Goal: Transaction & Acquisition: Book appointment/travel/reservation

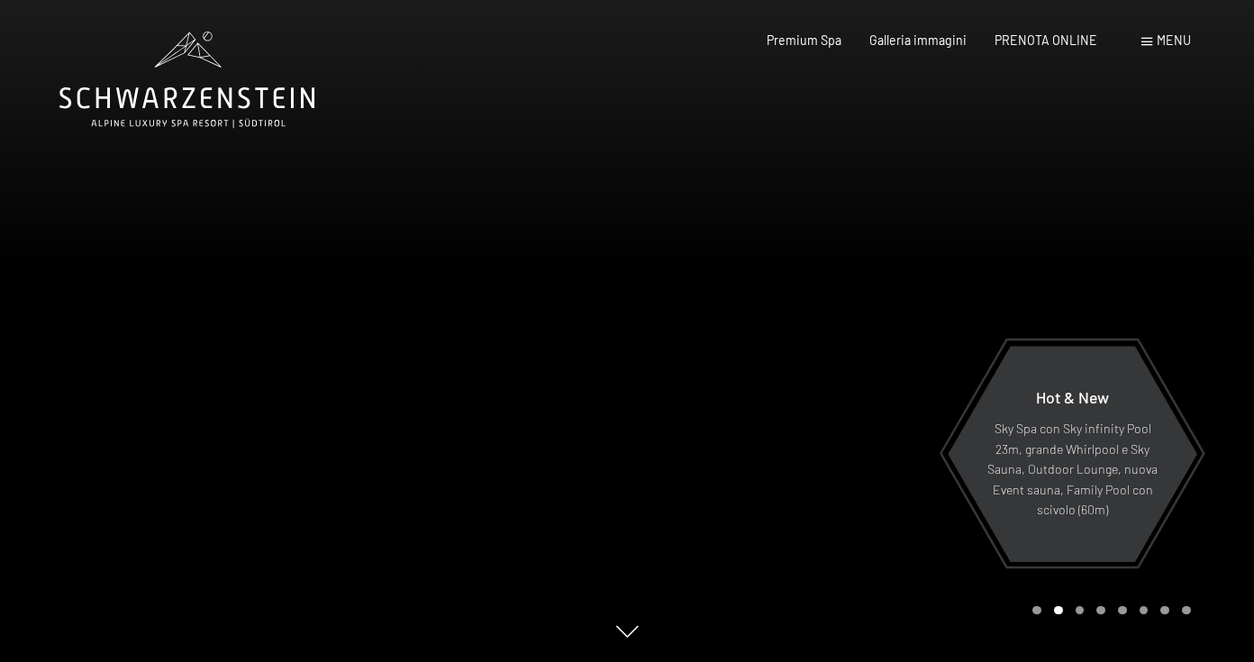
click at [1051, 42] on span "PRENOTA ONLINE" at bounding box center [1046, 39] width 103 height 15
click at [1052, 33] on span "PRENOTA ONLINE" at bounding box center [1046, 37] width 103 height 15
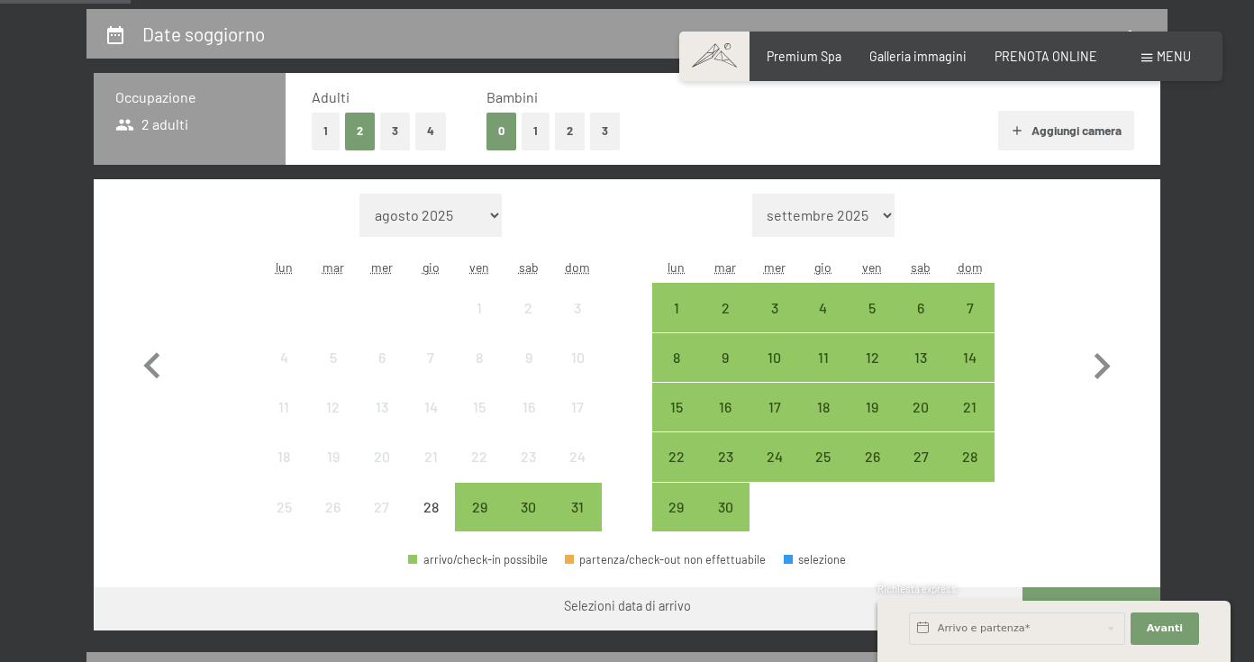
scroll to position [335, 0]
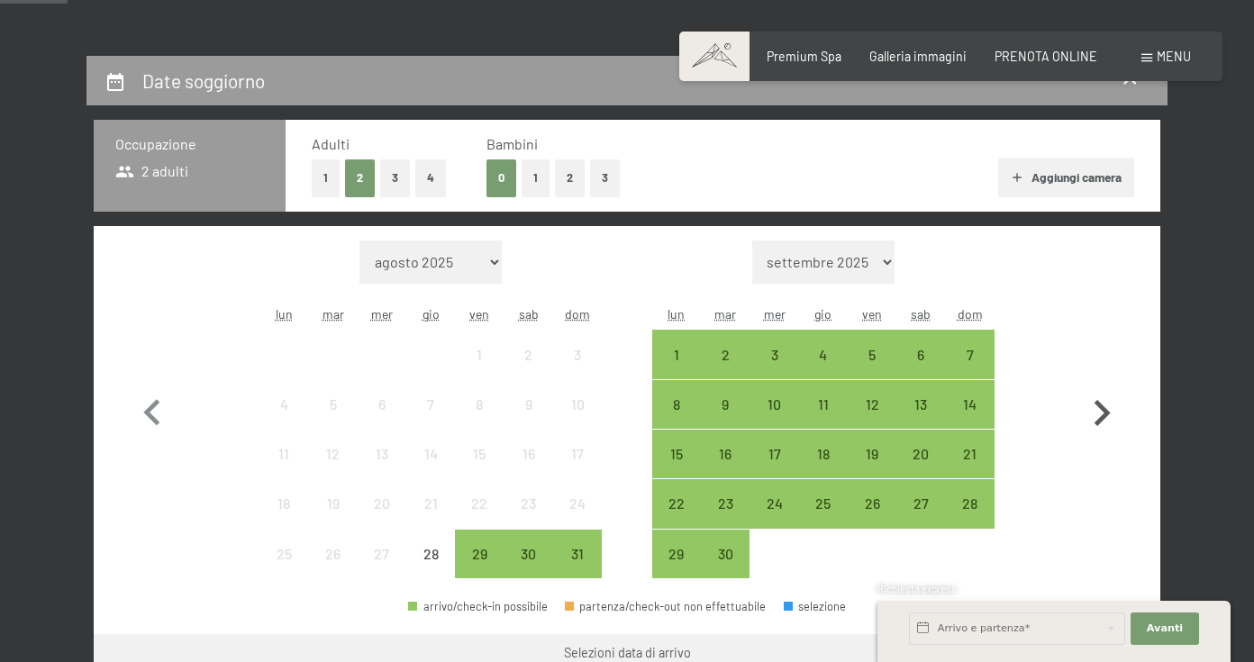
click at [1104, 417] on icon "button" at bounding box center [1103, 413] width 16 height 26
select select "[DATE]"
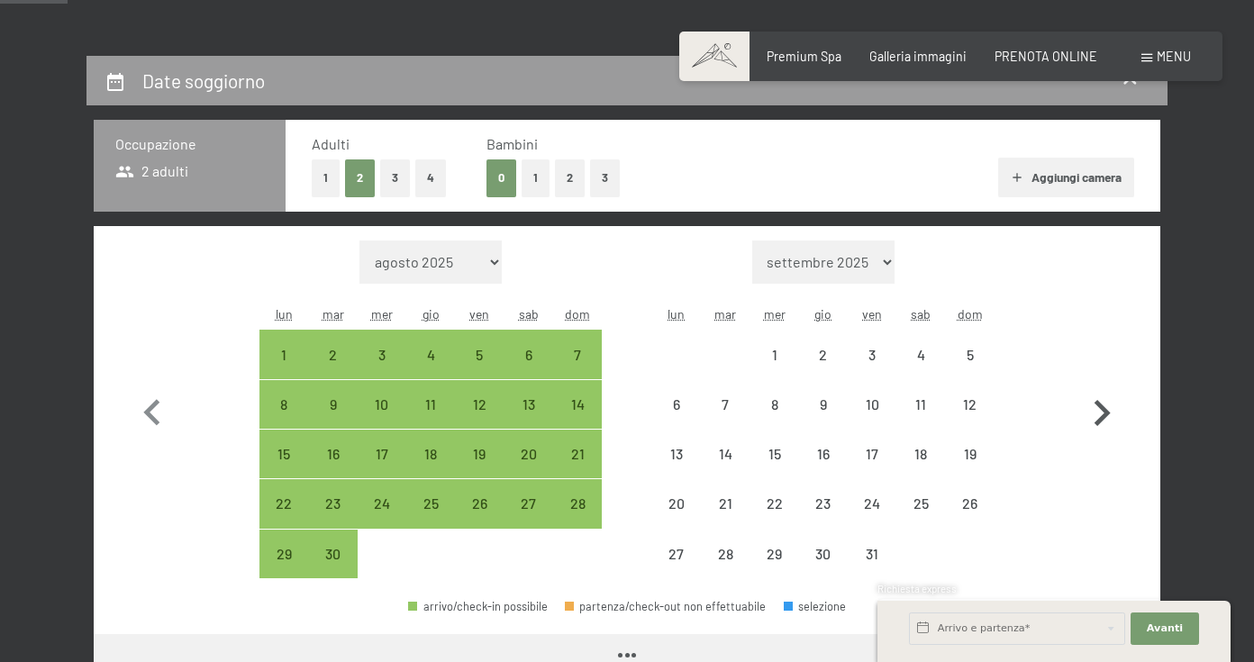
click at [1104, 417] on icon "button" at bounding box center [1103, 413] width 16 height 26
select select "[DATE]"
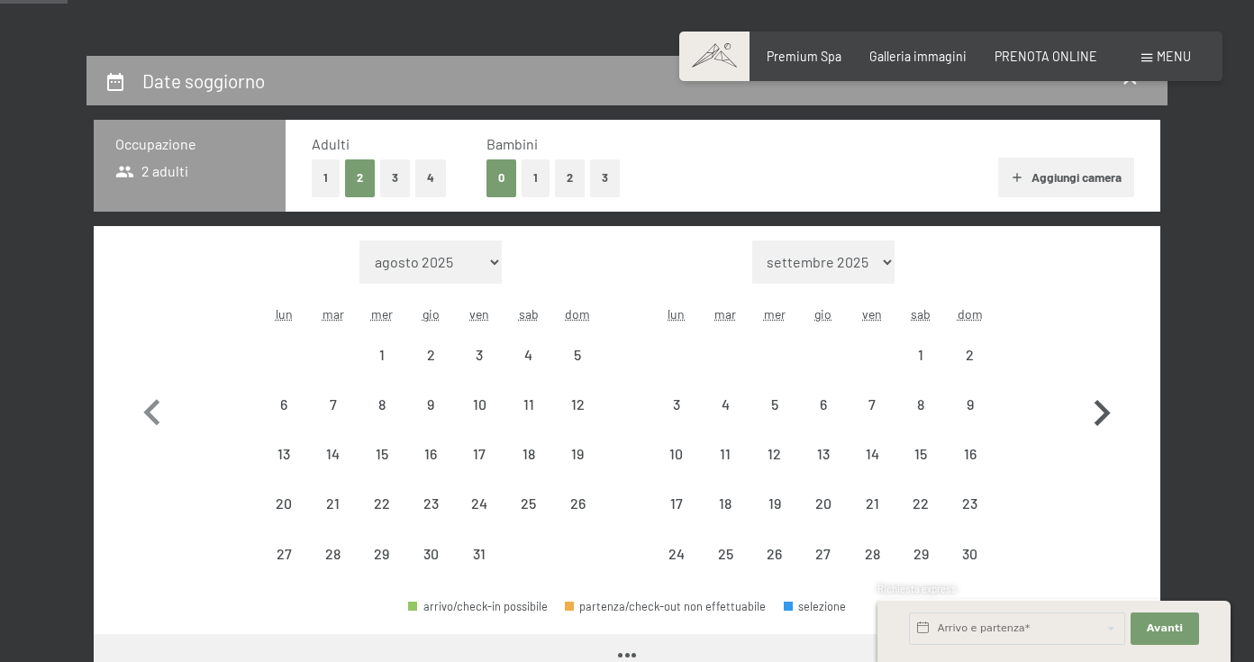
click at [1104, 417] on icon "button" at bounding box center [1103, 413] width 16 height 26
select select "[DATE]"
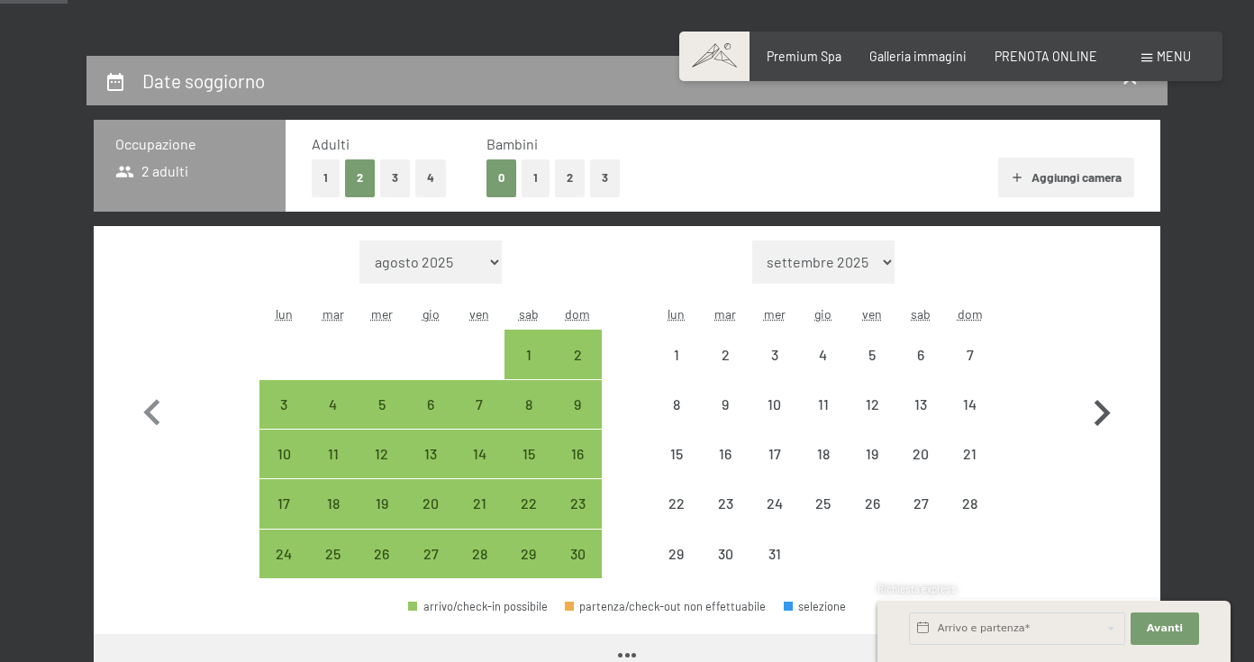
select select "[DATE]"
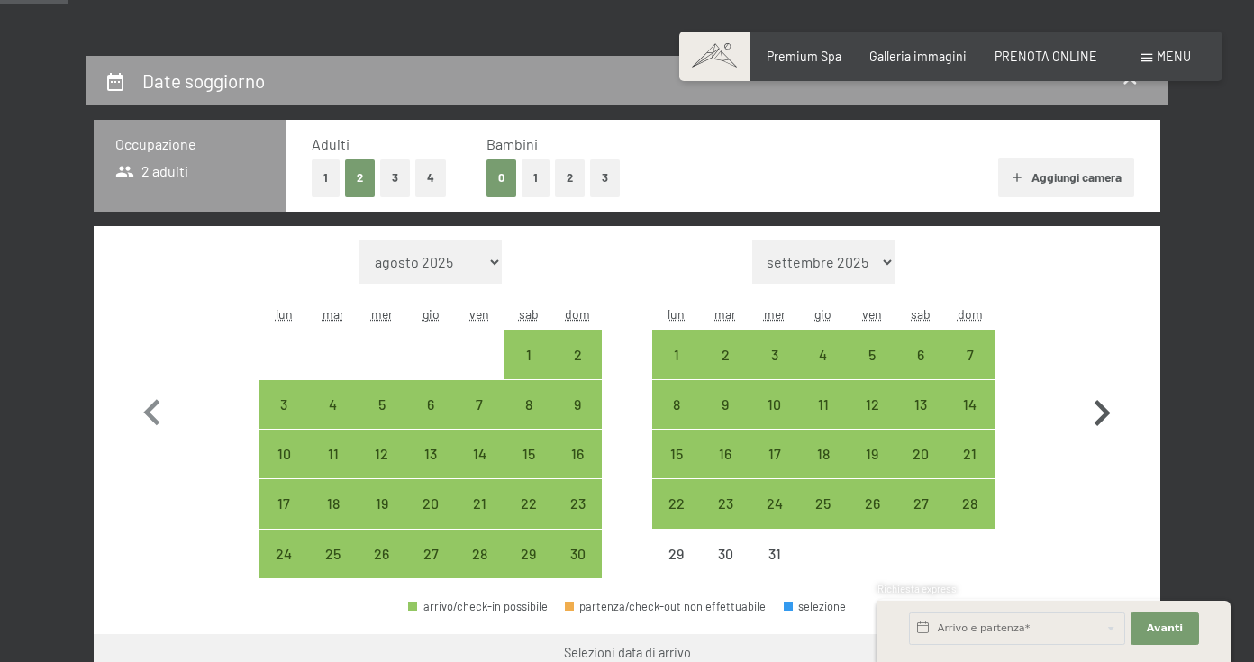
click at [1104, 417] on icon "button" at bounding box center [1103, 413] width 16 height 26
select select "[DATE]"
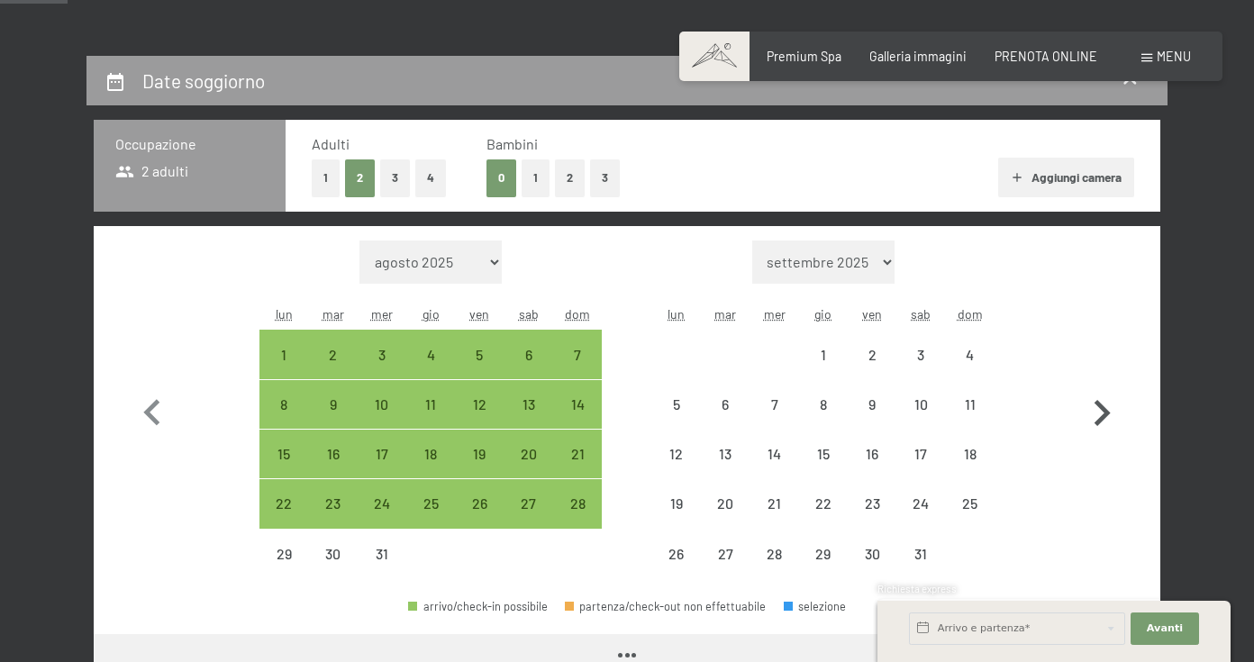
select select "[DATE]"
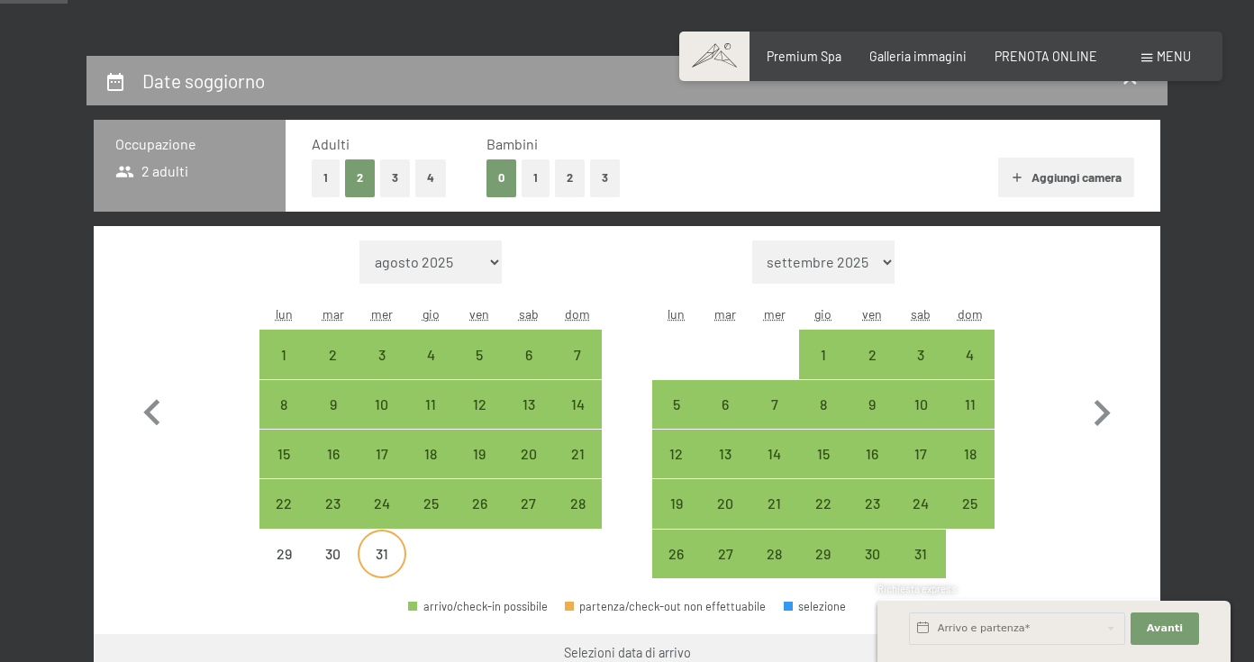
click at [391, 561] on div "31" at bounding box center [382, 569] width 45 height 45
select select "[DATE]"
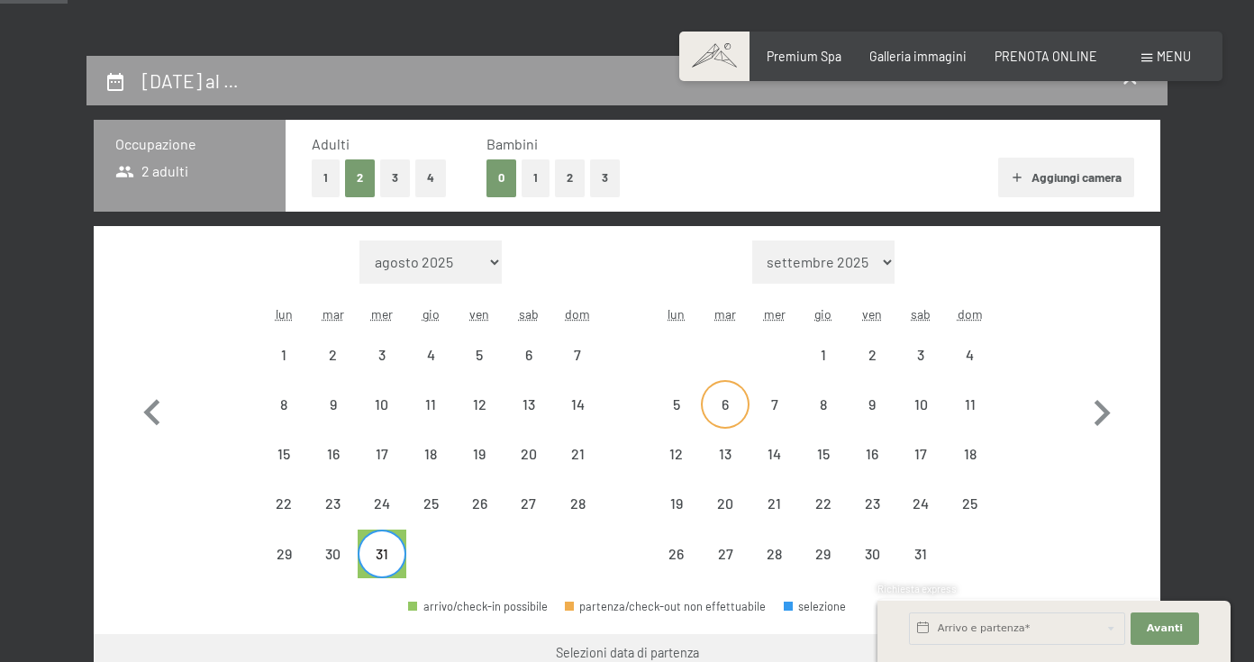
click at [731, 402] on div "6" at bounding box center [725, 419] width 45 height 45
select select "[DATE]"
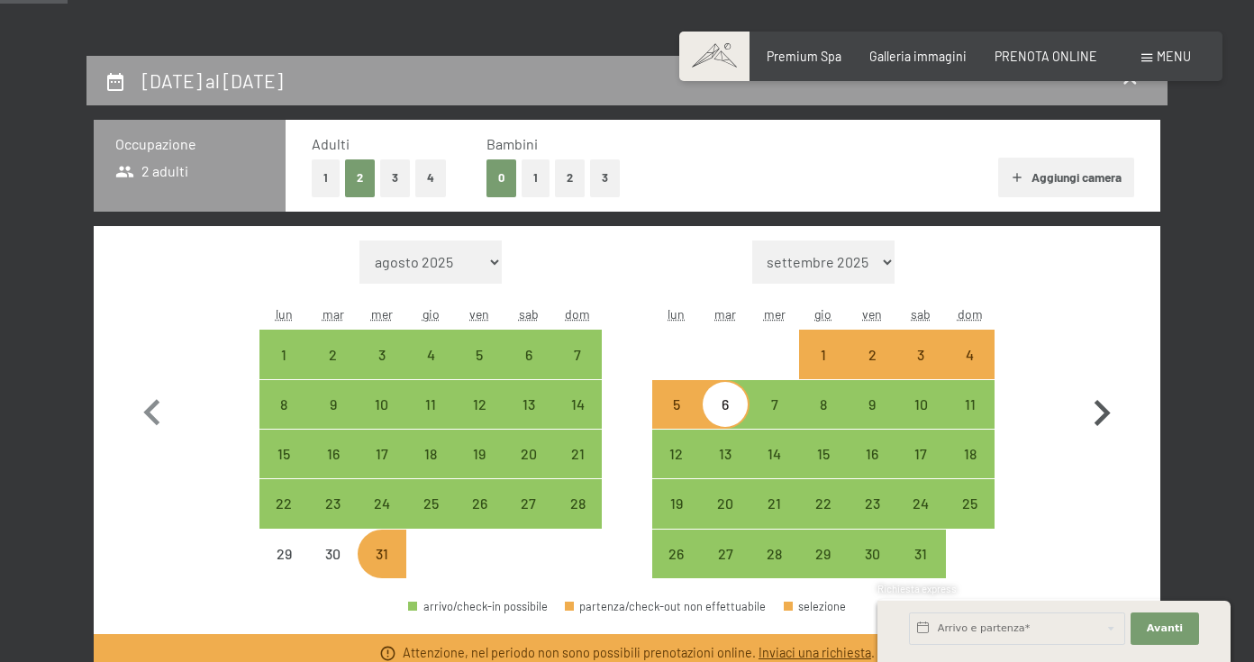
click at [1115, 510] on button "button" at bounding box center [1102, 410] width 52 height 339
select select "[DATE]"
select select "2026-02-01"
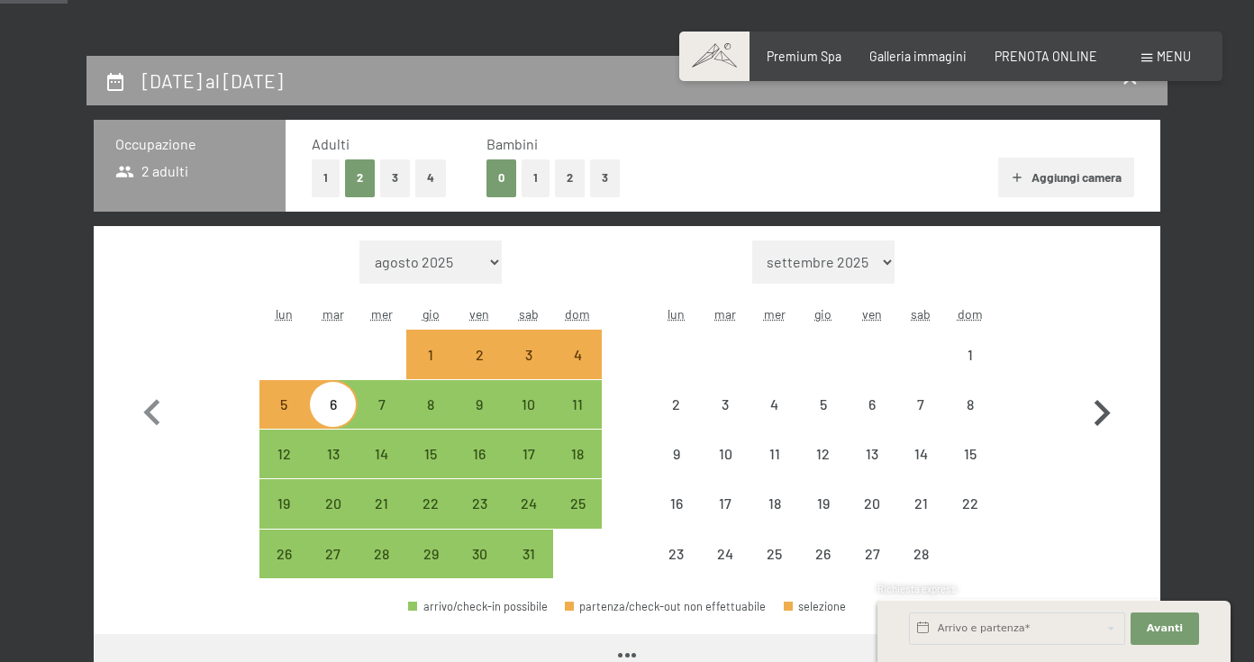
select select "[DATE]"
select select "2026-02-01"
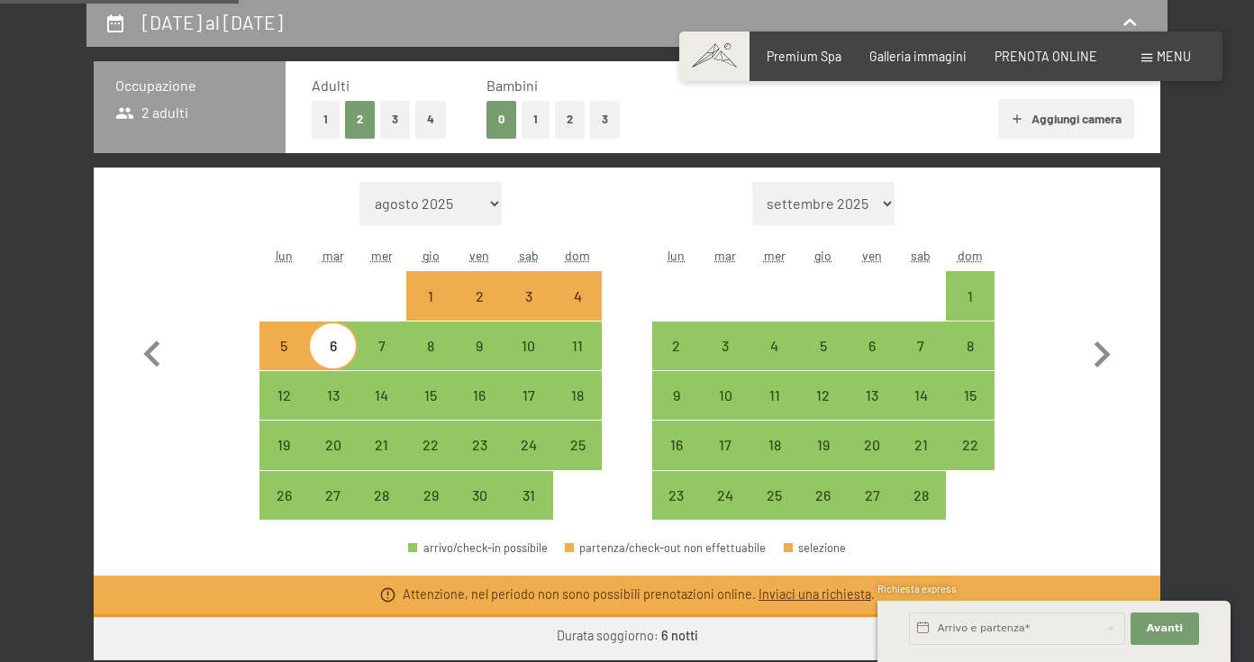
scroll to position [387, 0]
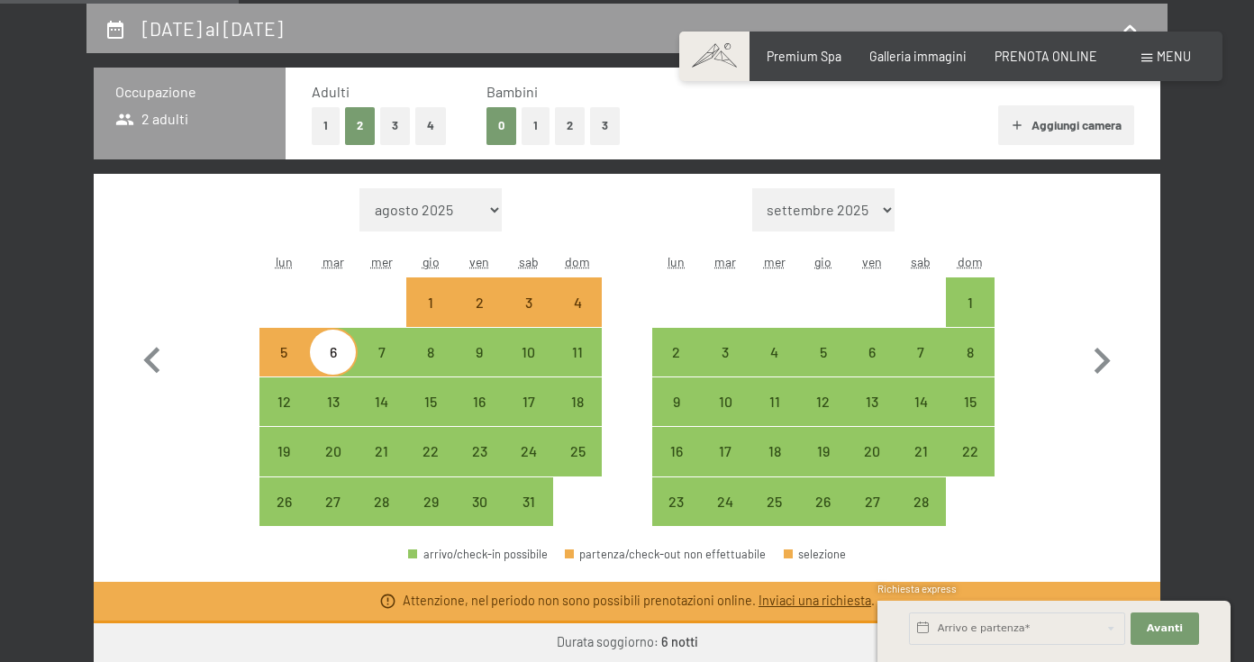
click at [540, 125] on button "1" at bounding box center [536, 125] width 28 height 37
select select "[DATE]"
select select "2026-02-01"
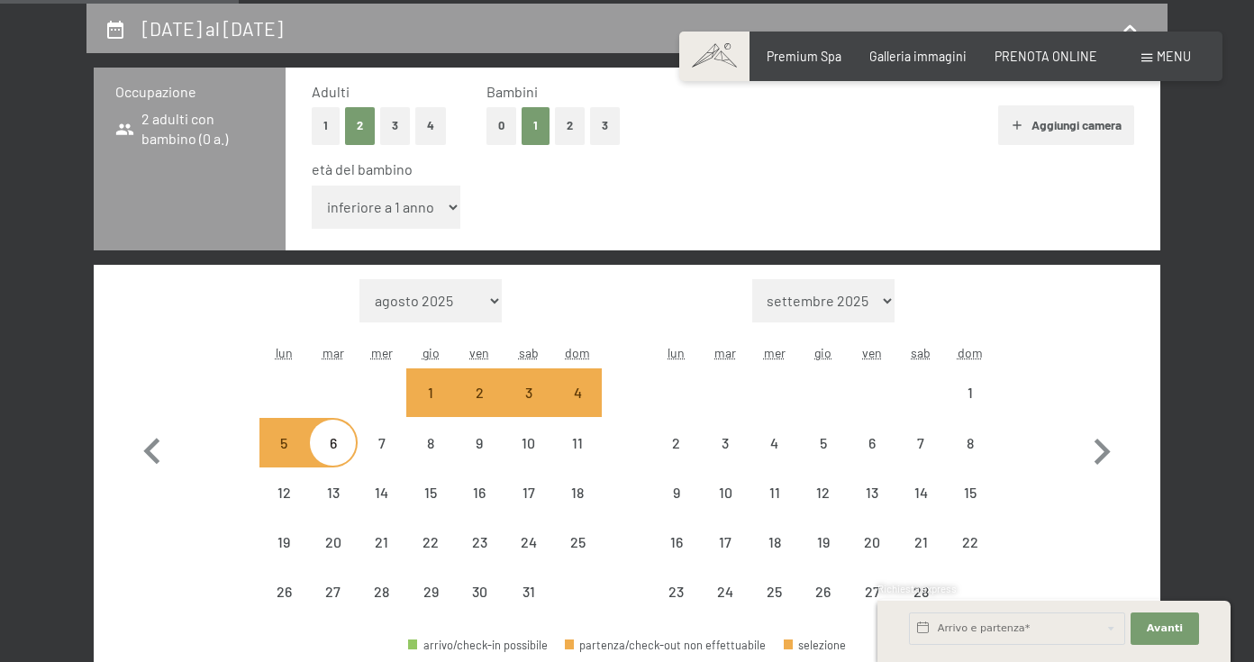
select select "[DATE]"
select select "2026-02-01"
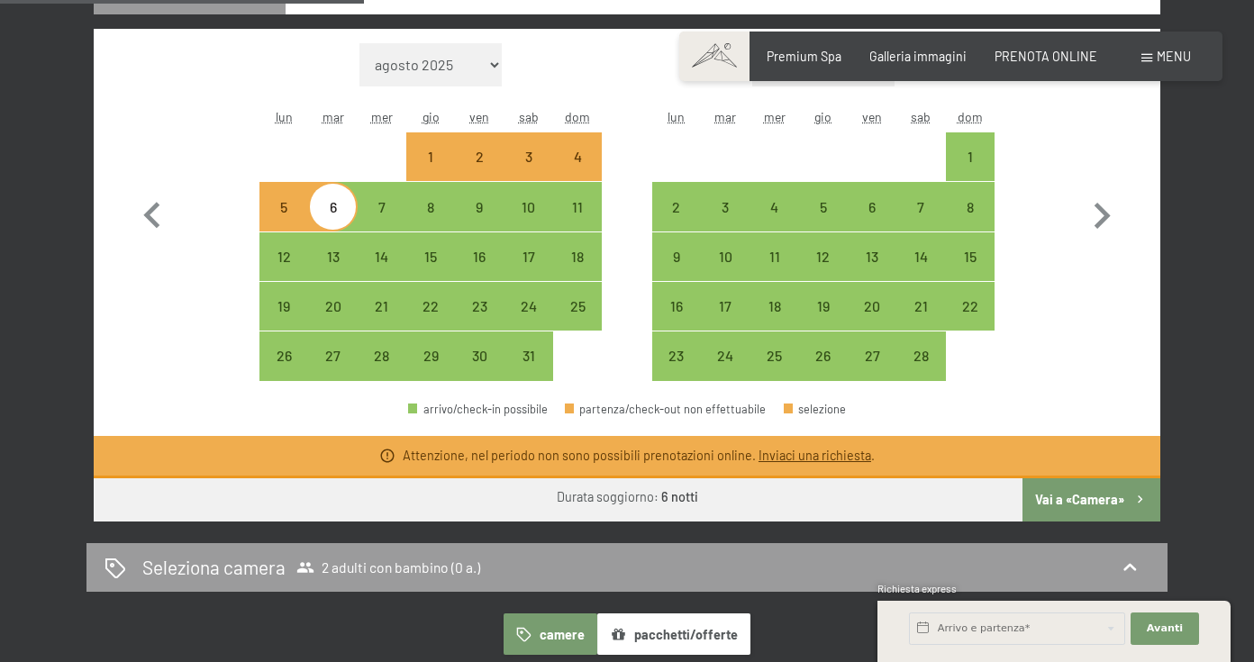
scroll to position [624, 0]
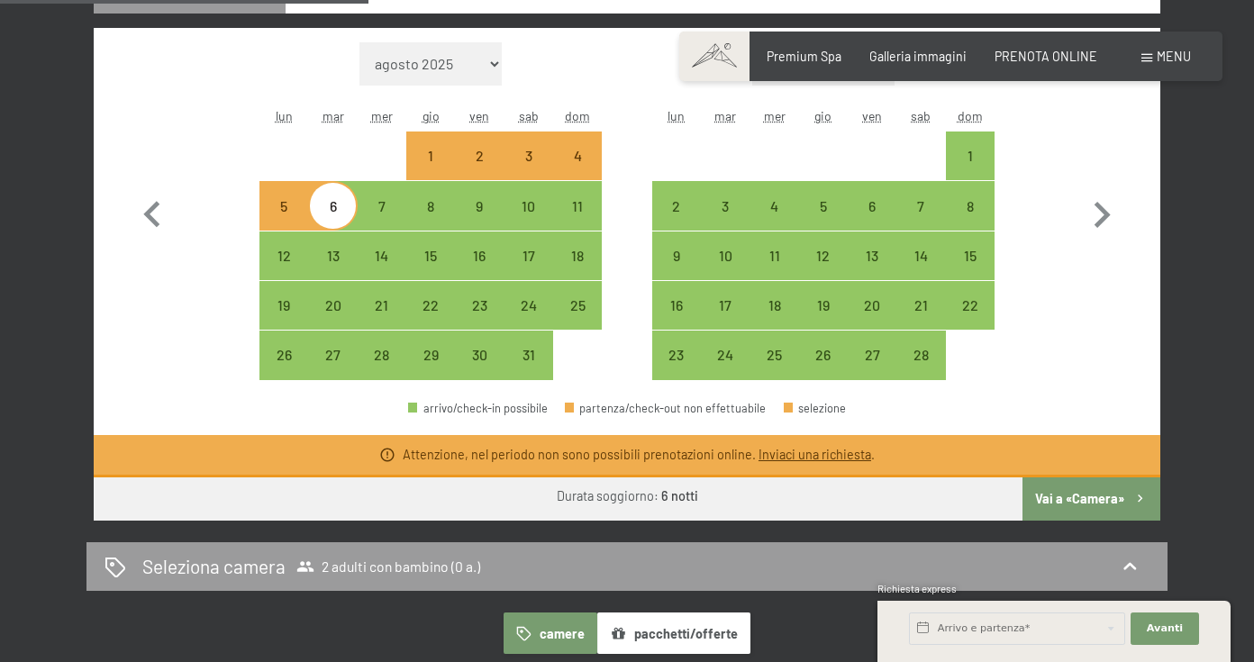
click at [1091, 512] on button "Vai a «Camera»" at bounding box center [1092, 499] width 138 height 43
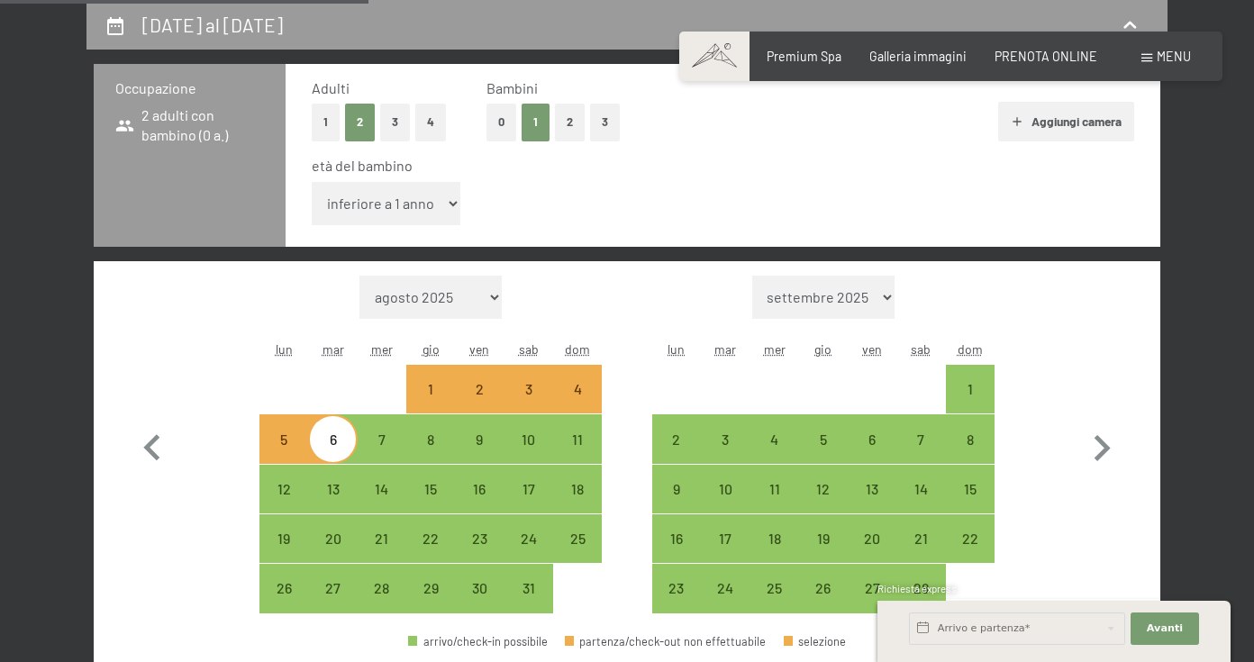
select select "[DATE]"
select select "2026-02-01"
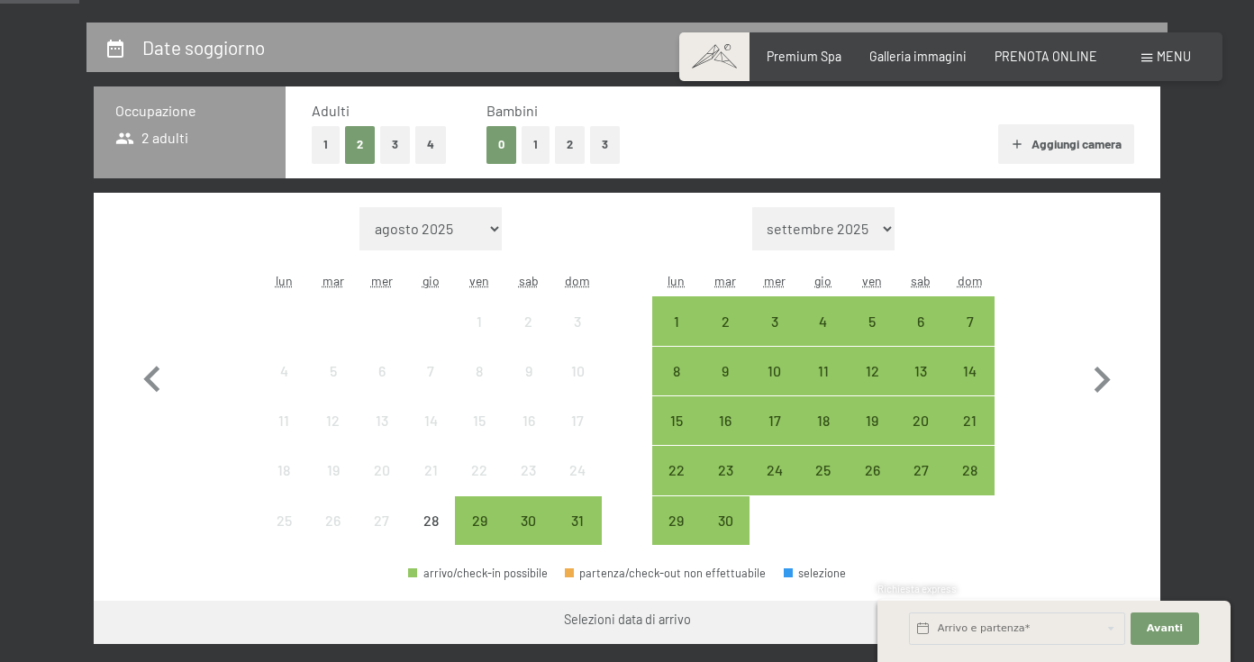
scroll to position [391, 0]
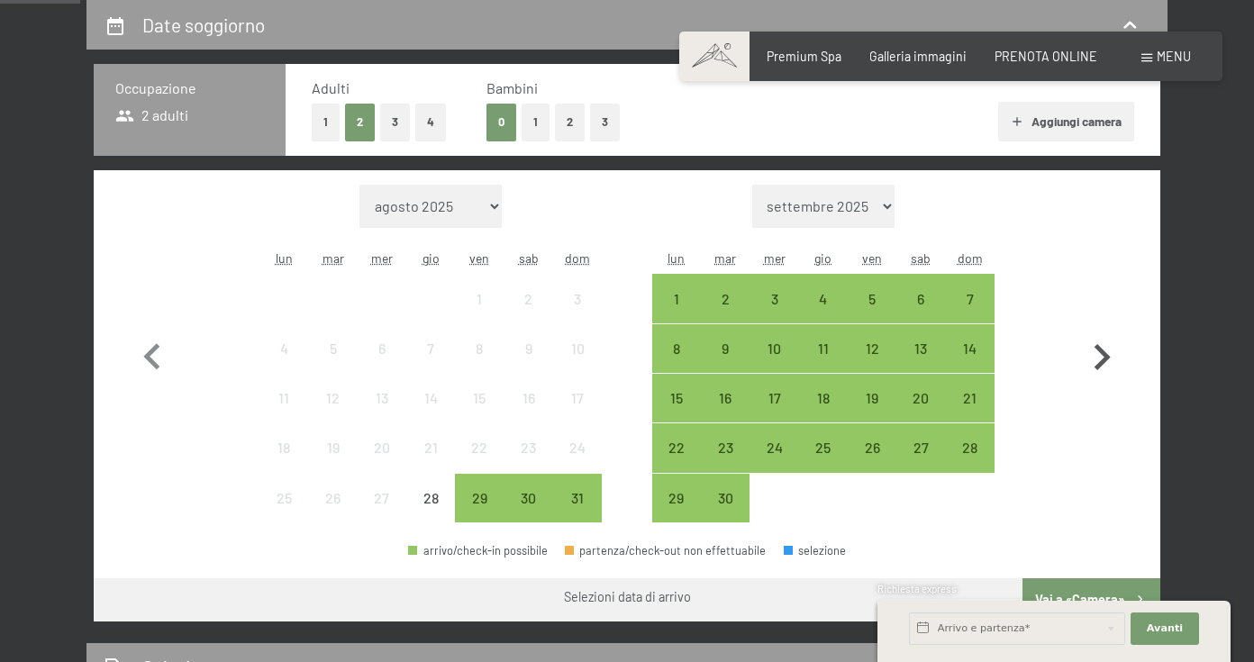
click at [1097, 369] on icon "button" at bounding box center [1103, 357] width 16 height 26
select select "[DATE]"
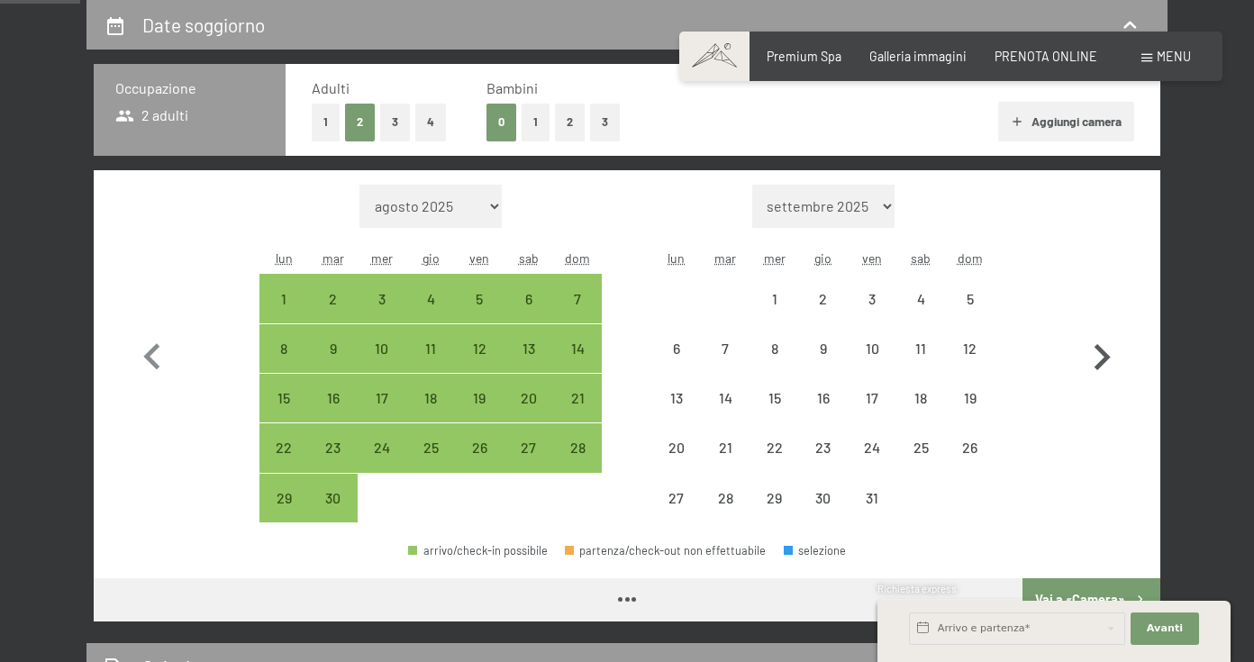
click at [1097, 369] on icon "button" at bounding box center [1103, 357] width 16 height 26
select select "[DATE]"
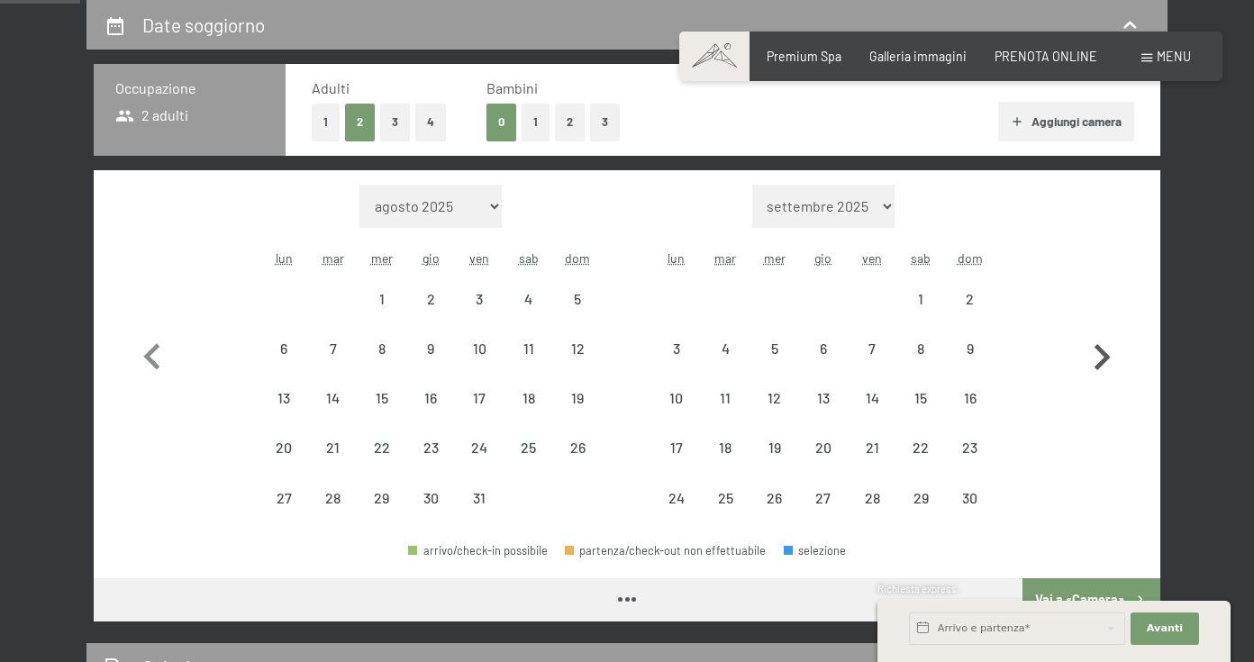
click at [1097, 369] on icon "button" at bounding box center [1103, 357] width 16 height 26
select select "[DATE]"
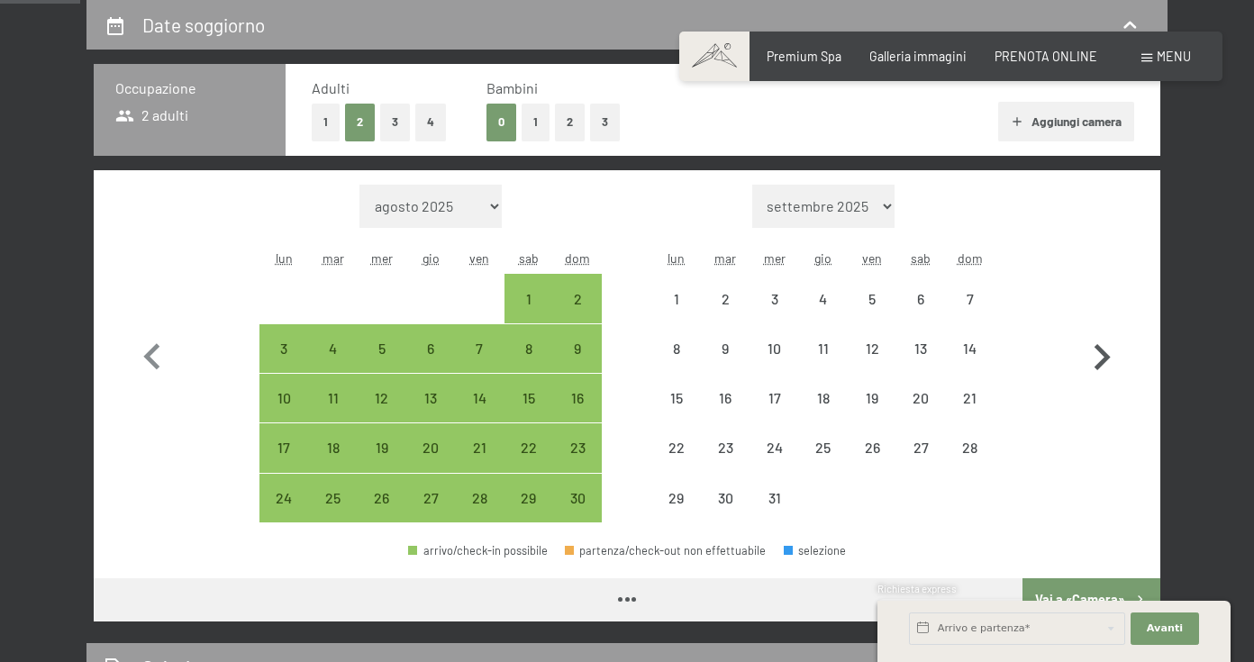
select select "[DATE]"
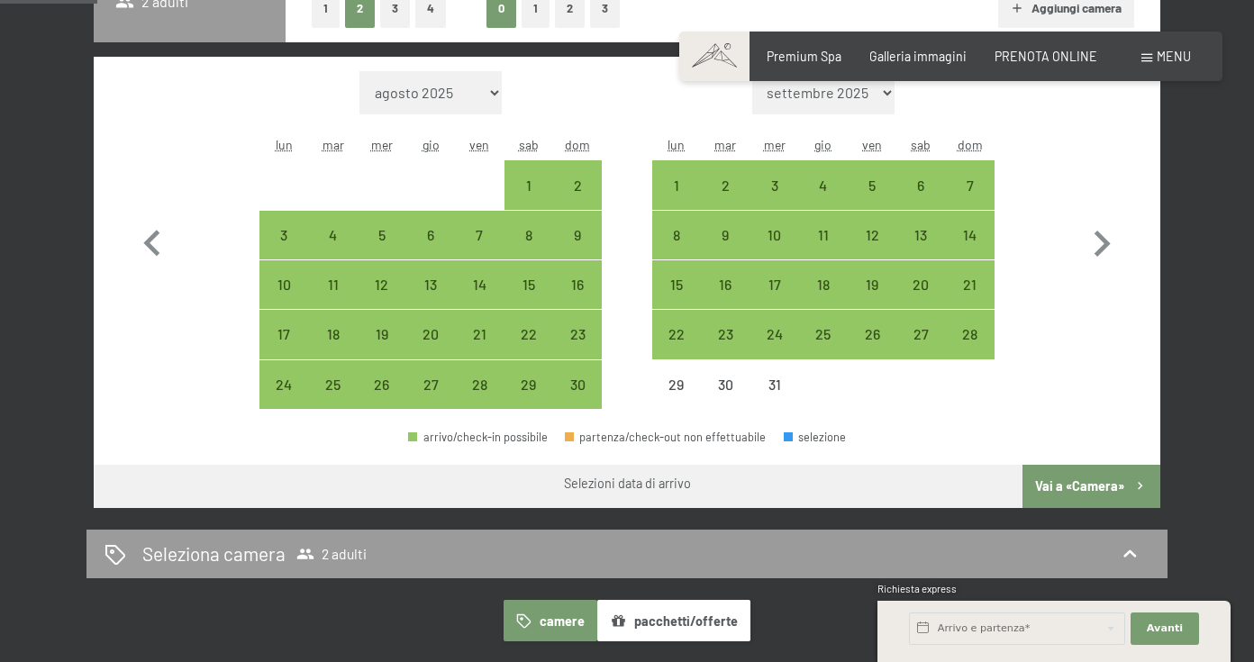
scroll to position [512, 0]
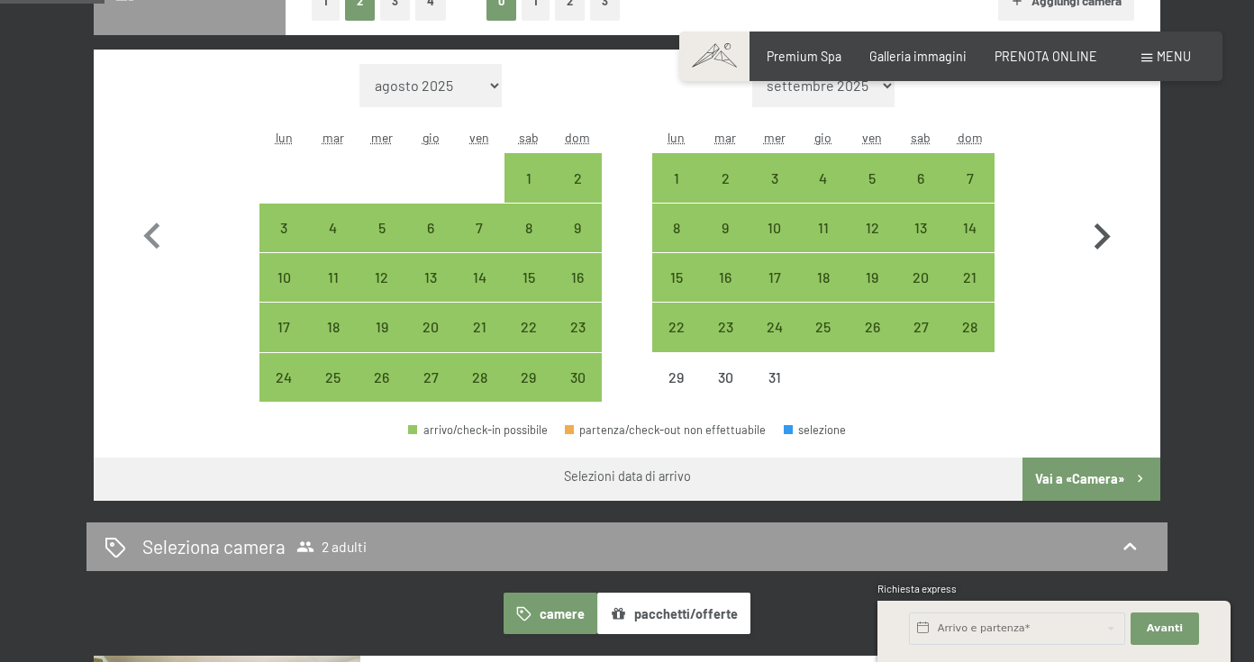
click at [1099, 235] on icon "button" at bounding box center [1102, 237] width 52 height 52
select select "[DATE]"
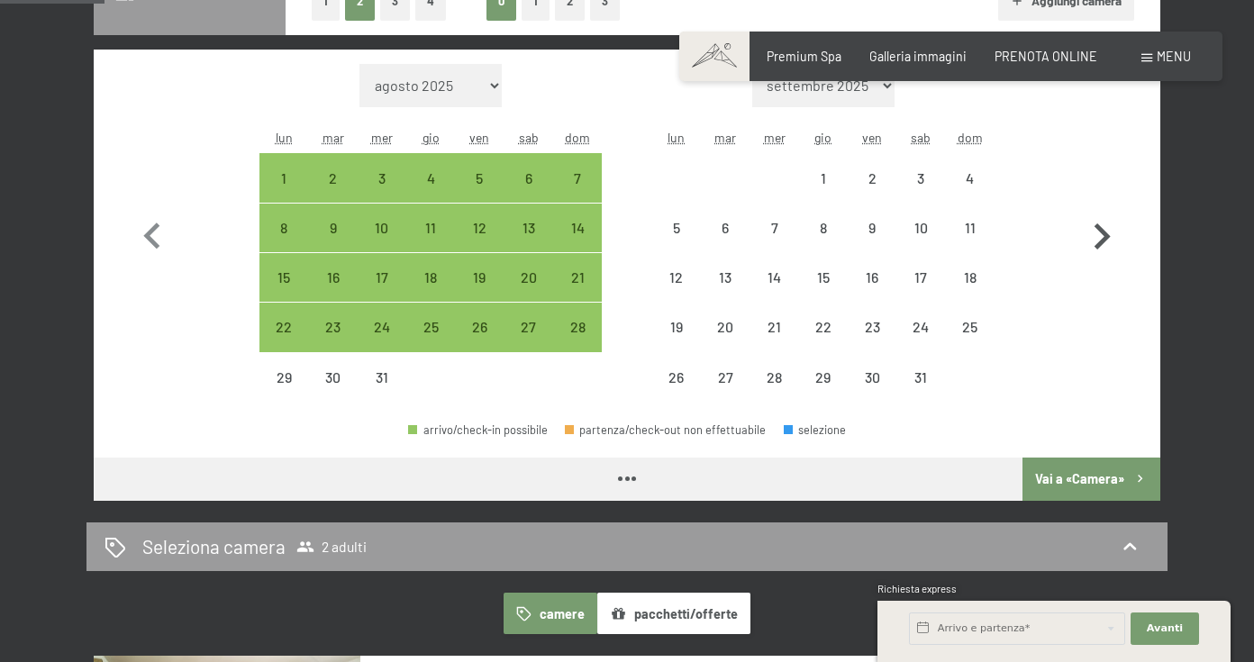
select select "[DATE]"
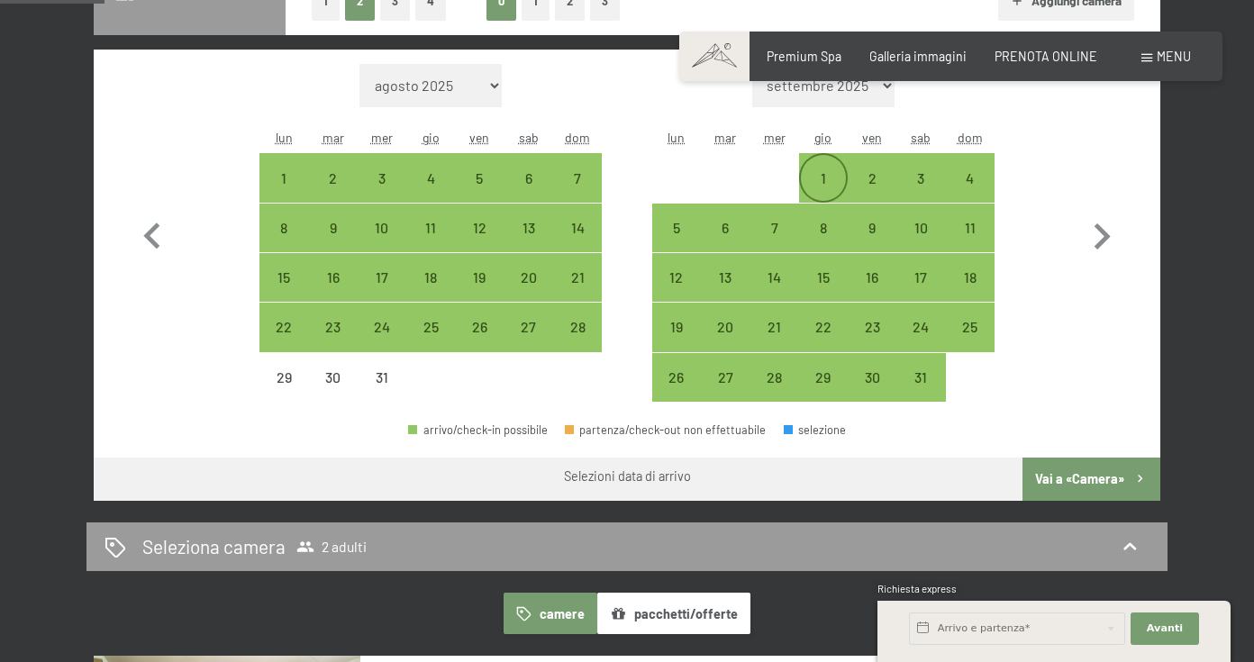
click at [833, 173] on div "1" at bounding box center [823, 193] width 45 height 45
select select "[DATE]"
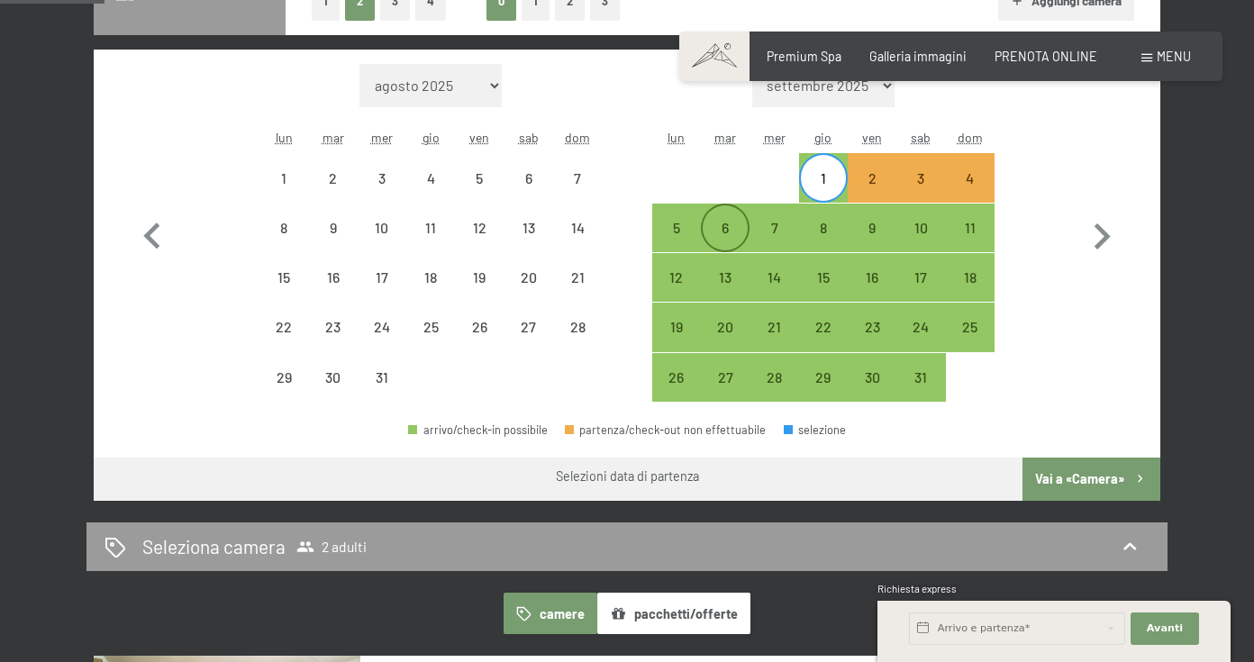
click at [741, 225] on div "6" at bounding box center [725, 243] width 45 height 45
select select "[DATE]"
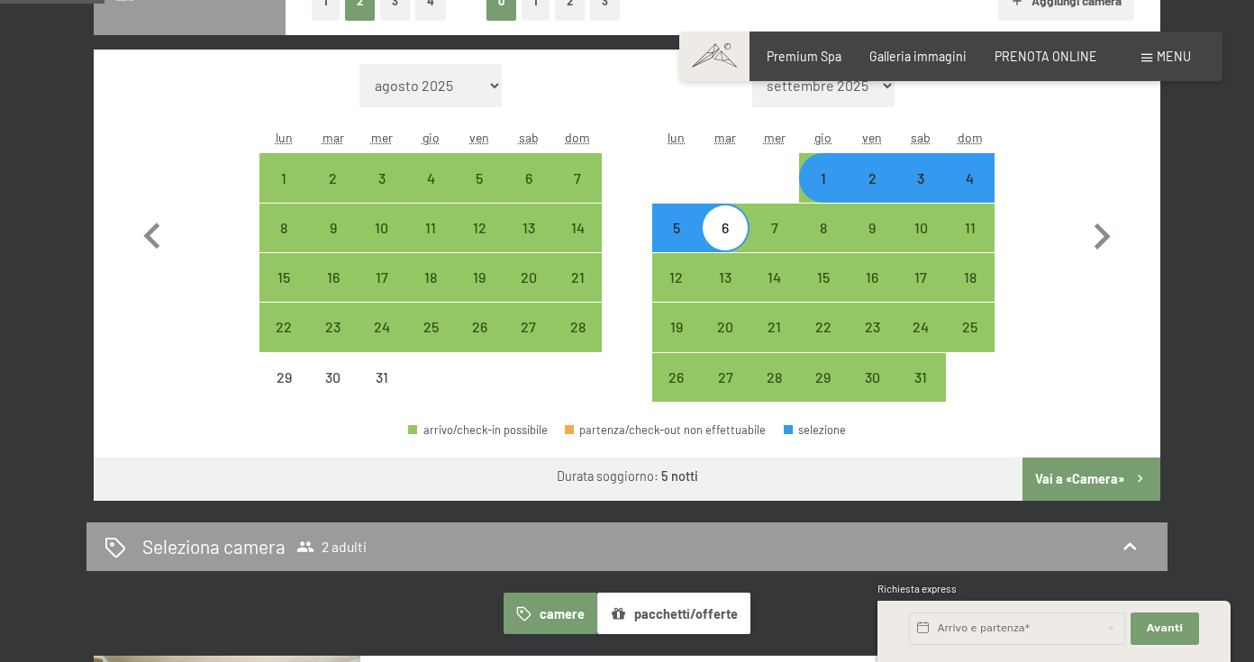
click at [1065, 478] on button "Vai a «Camera»" at bounding box center [1092, 479] width 138 height 43
select select "[DATE]"
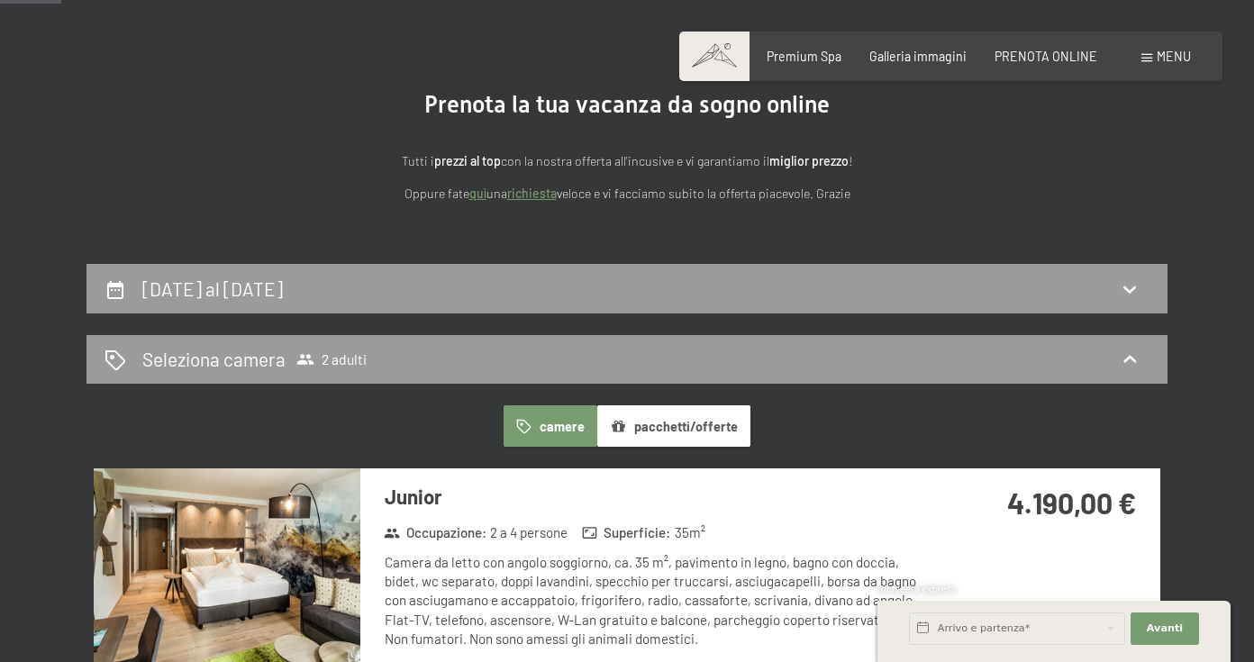
scroll to position [238, 0]
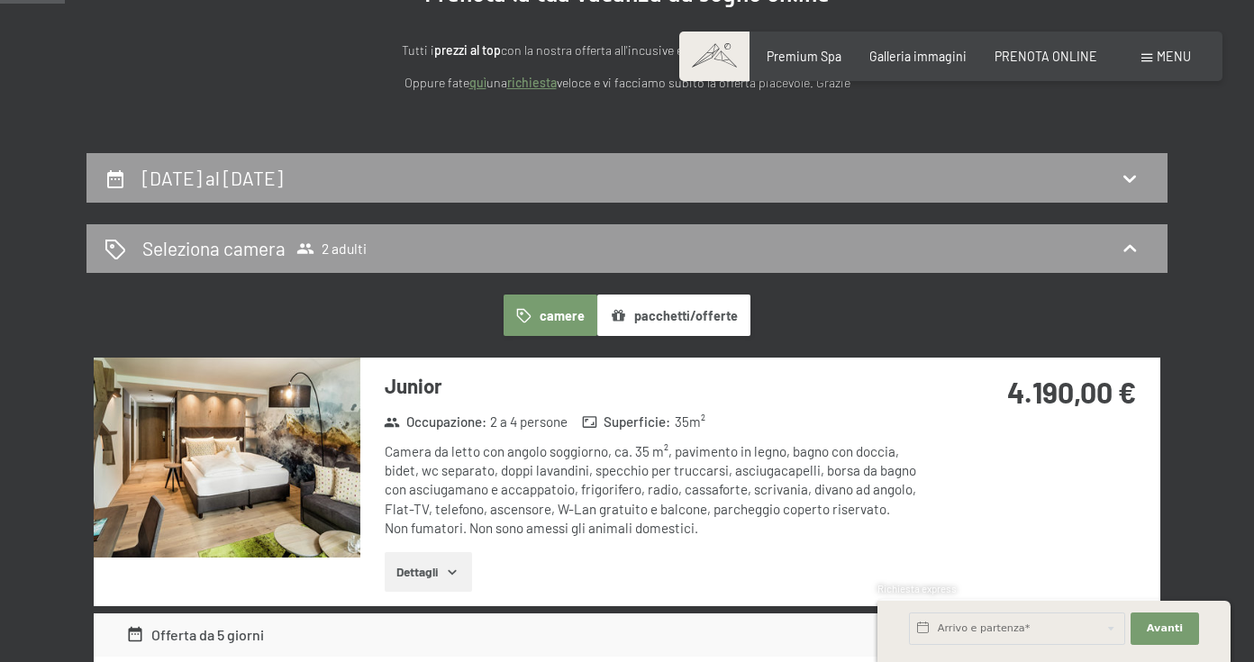
click at [685, 322] on button "pacchetti/offerte" at bounding box center [673, 315] width 153 height 41
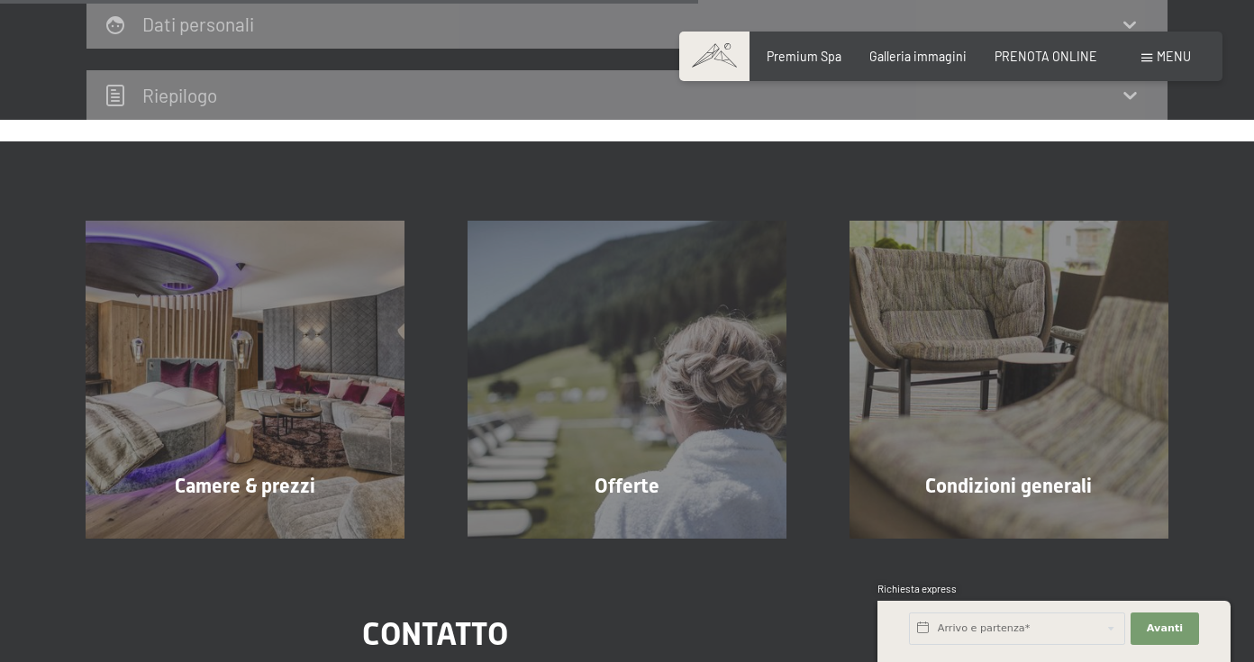
scroll to position [781, 0]
